Goal: Find specific page/section: Find specific page/section

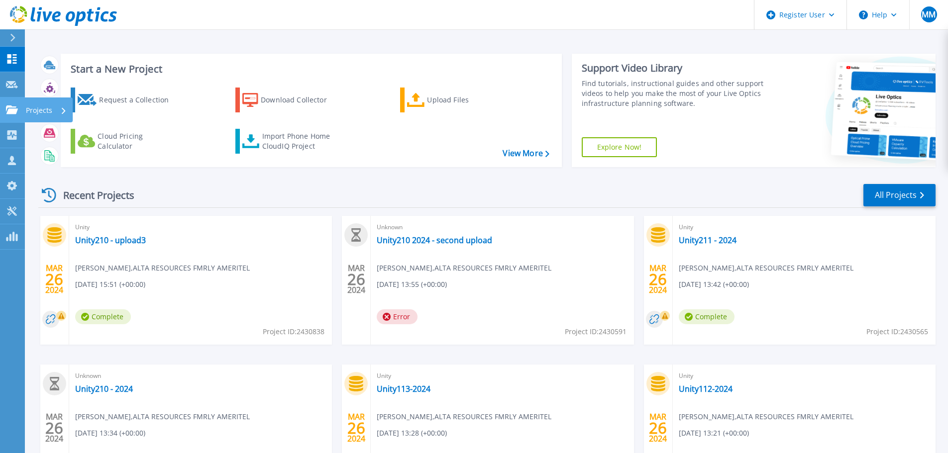
click at [13, 117] on link "Projects Projects" at bounding box center [12, 110] width 25 height 25
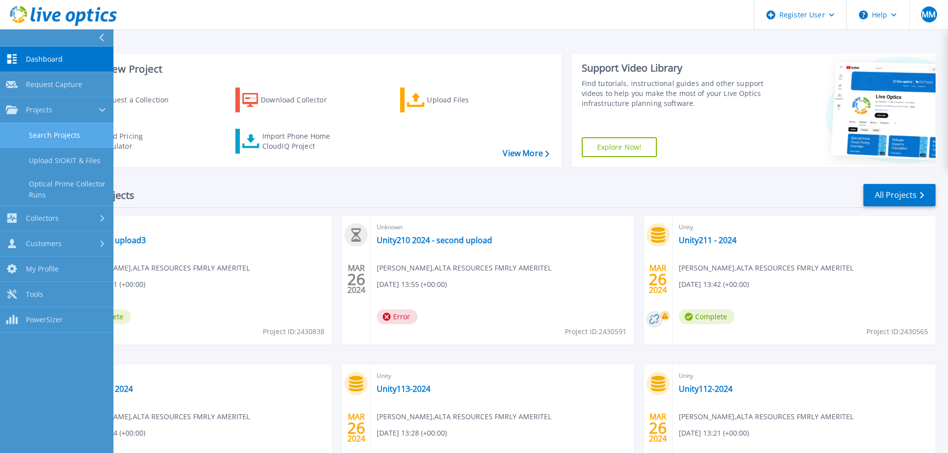
click at [52, 134] on link "Search Projects" at bounding box center [56, 135] width 113 height 25
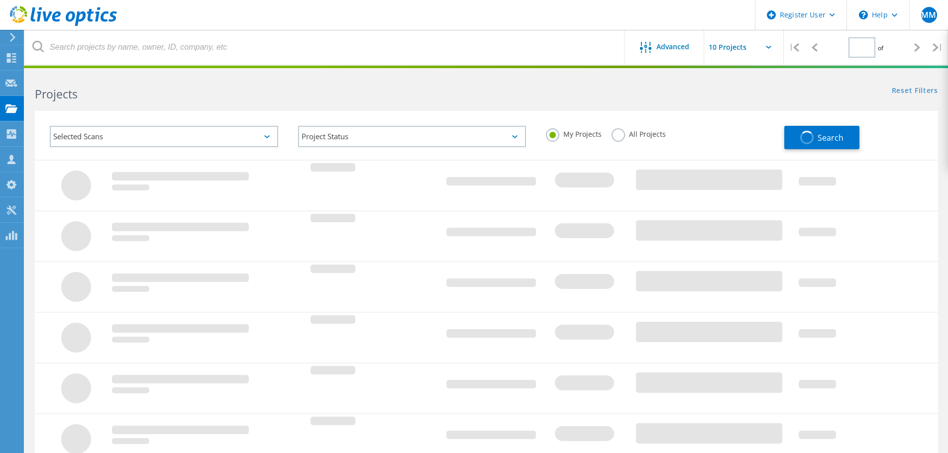
type input "1"
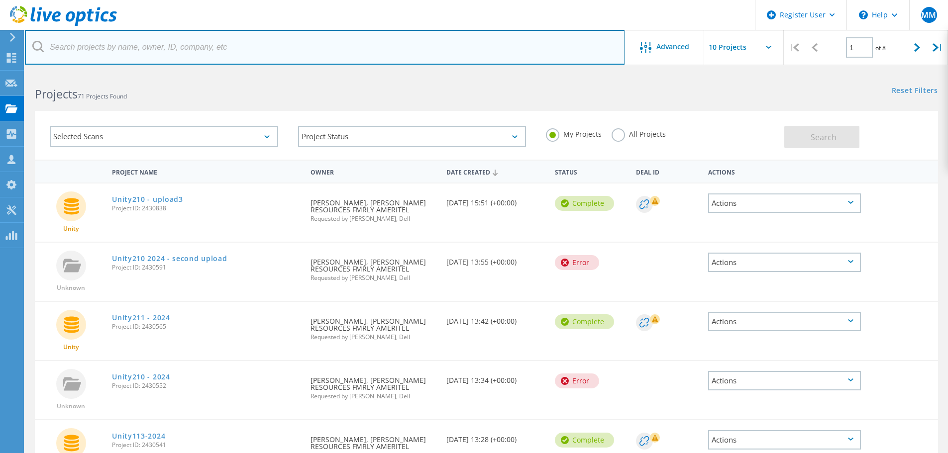
click at [151, 54] on input "text" at bounding box center [325, 47] width 600 height 35
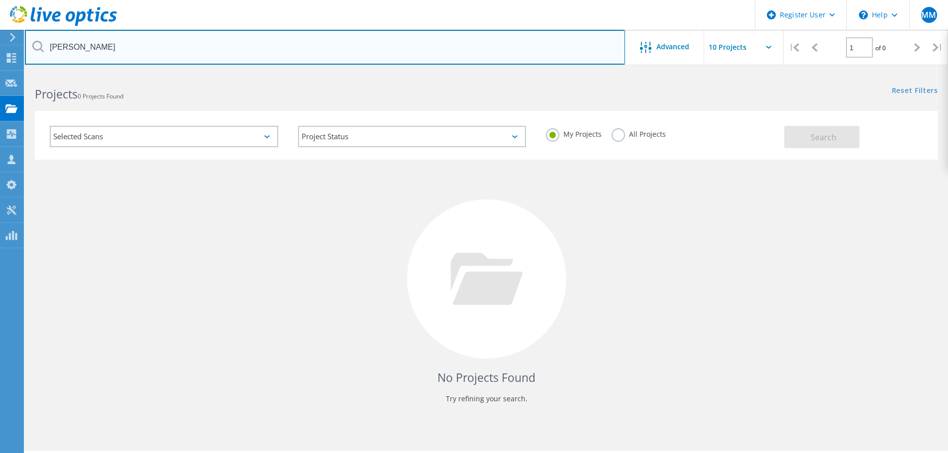
click at [197, 39] on input "kevin" at bounding box center [325, 47] width 600 height 35
paste input "velardo@boydgaming.com"
type input "kevinvelardo@boydgaming.com"
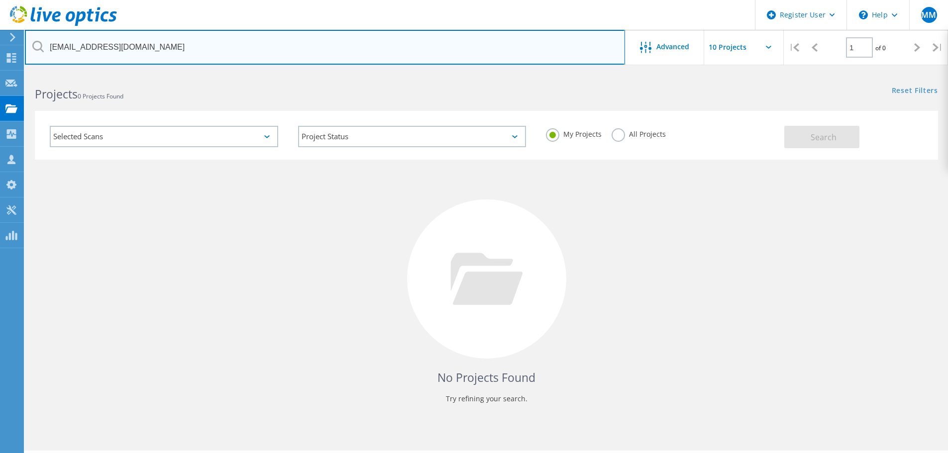
click at [197, 39] on input "kevinvelardo@boydgaming.com" at bounding box center [325, 47] width 600 height 35
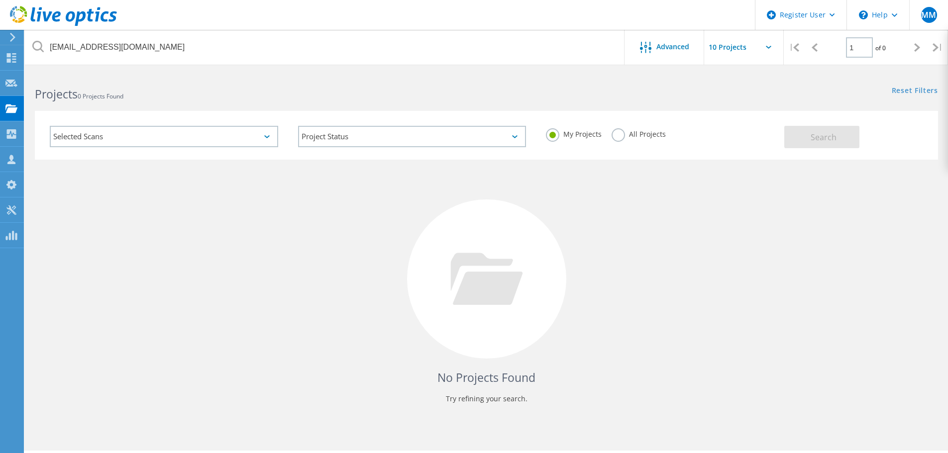
click at [204, 85] on div "Projects 0 Projects Found" at bounding box center [255, 85] width 461 height 26
click at [14, 37] on use at bounding box center [12, 37] width 5 height 9
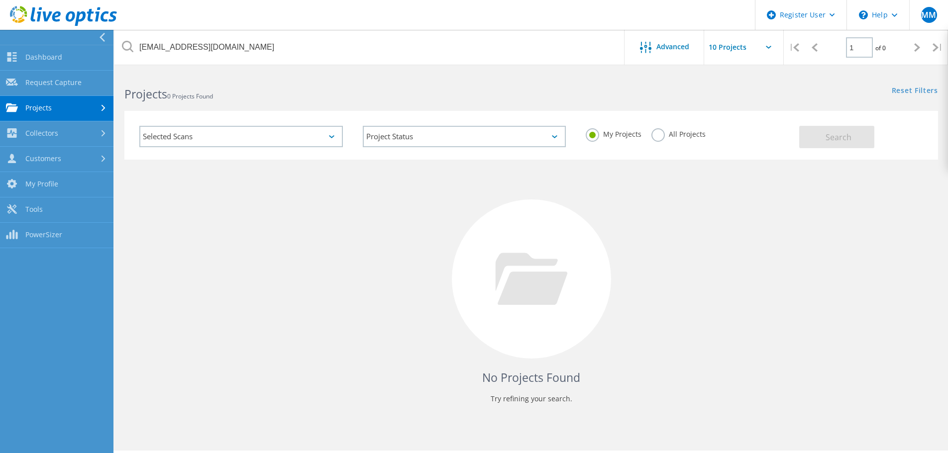
click at [67, 41] on div at bounding box center [54, 37] width 113 height 15
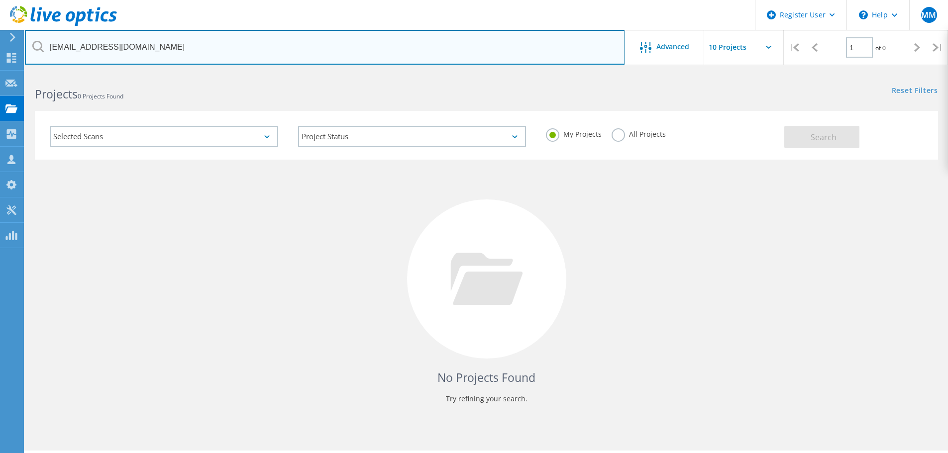
click at [185, 46] on input "kevinvelardo@boydgaming.com" at bounding box center [325, 47] width 600 height 35
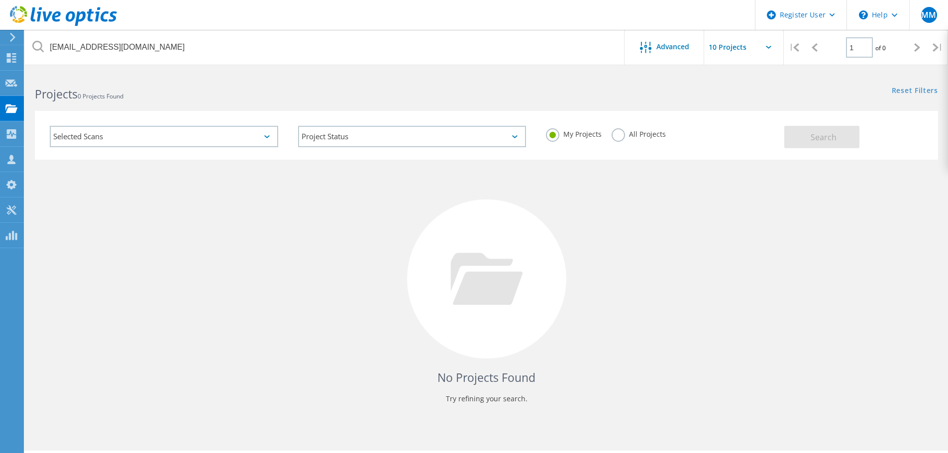
click at [199, 90] on h2 "Projects 0 Projects Found" at bounding box center [255, 94] width 441 height 16
